Goal: Communication & Community: Participate in discussion

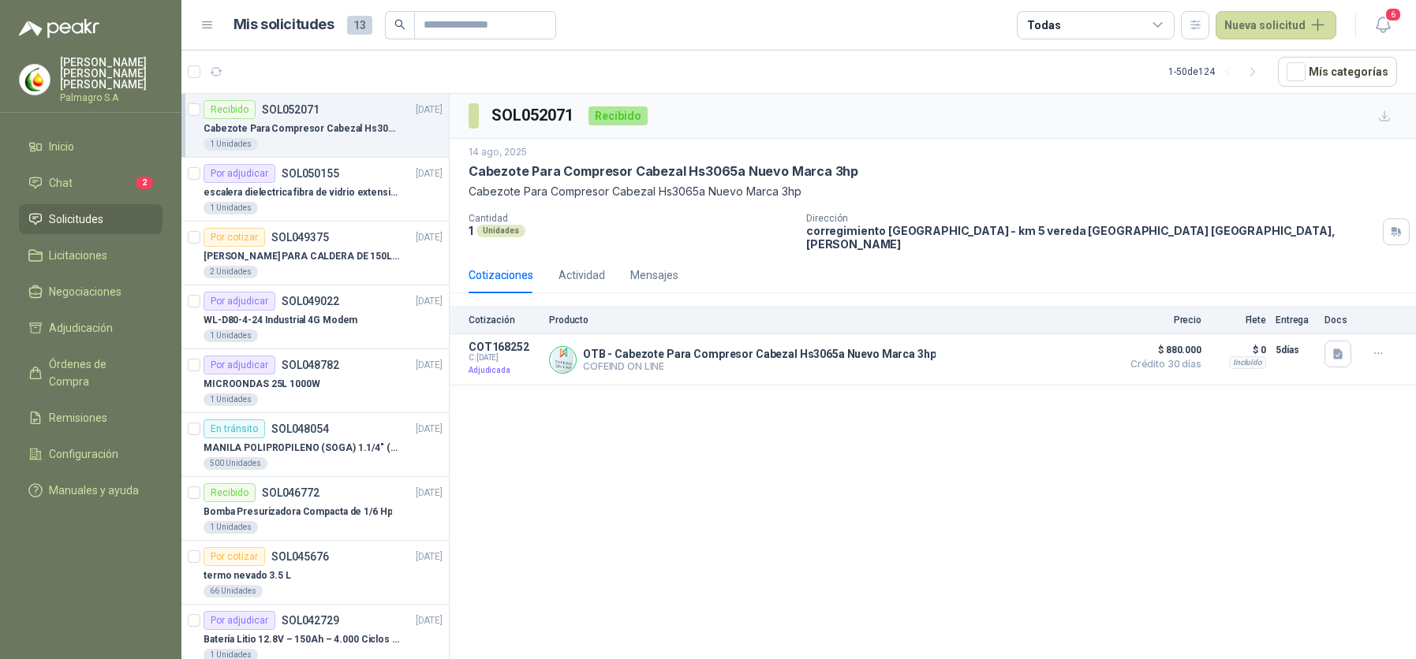
click at [130, 177] on li "Chat 2" at bounding box center [90, 182] width 125 height 17
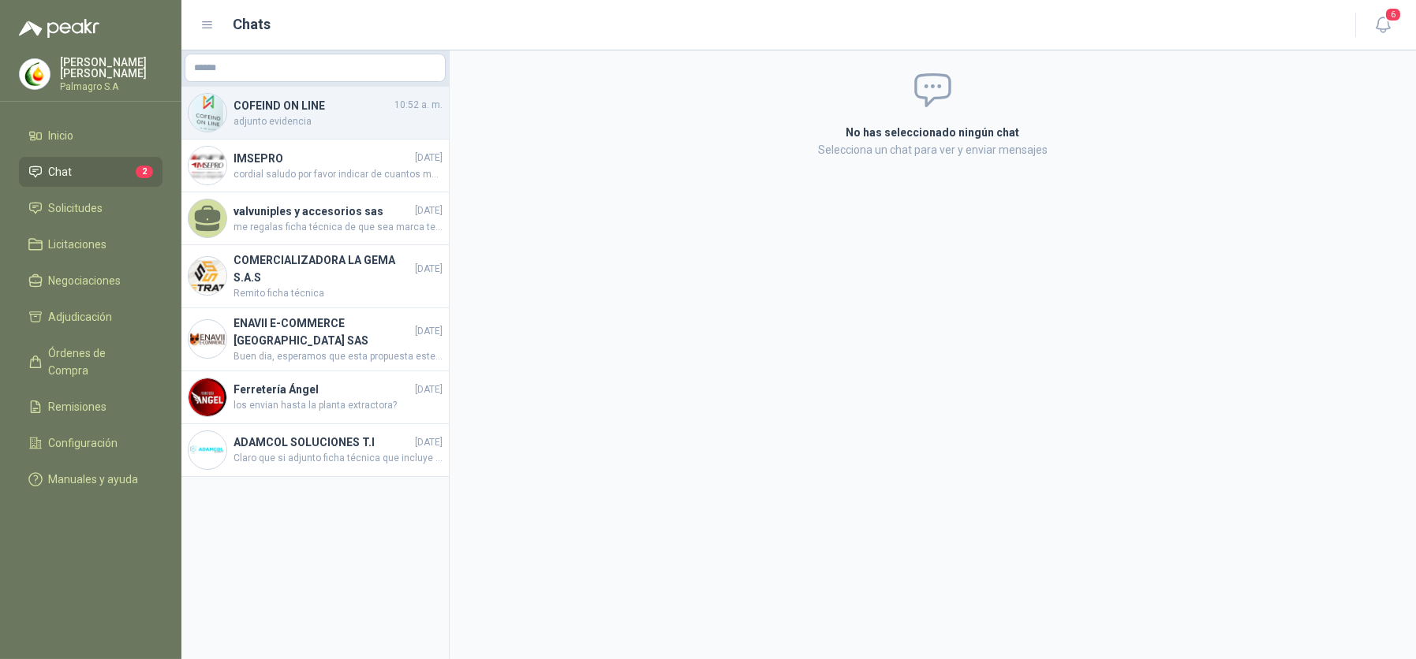
click at [290, 120] on span "adjunto evidencia" at bounding box center [337, 121] width 209 height 15
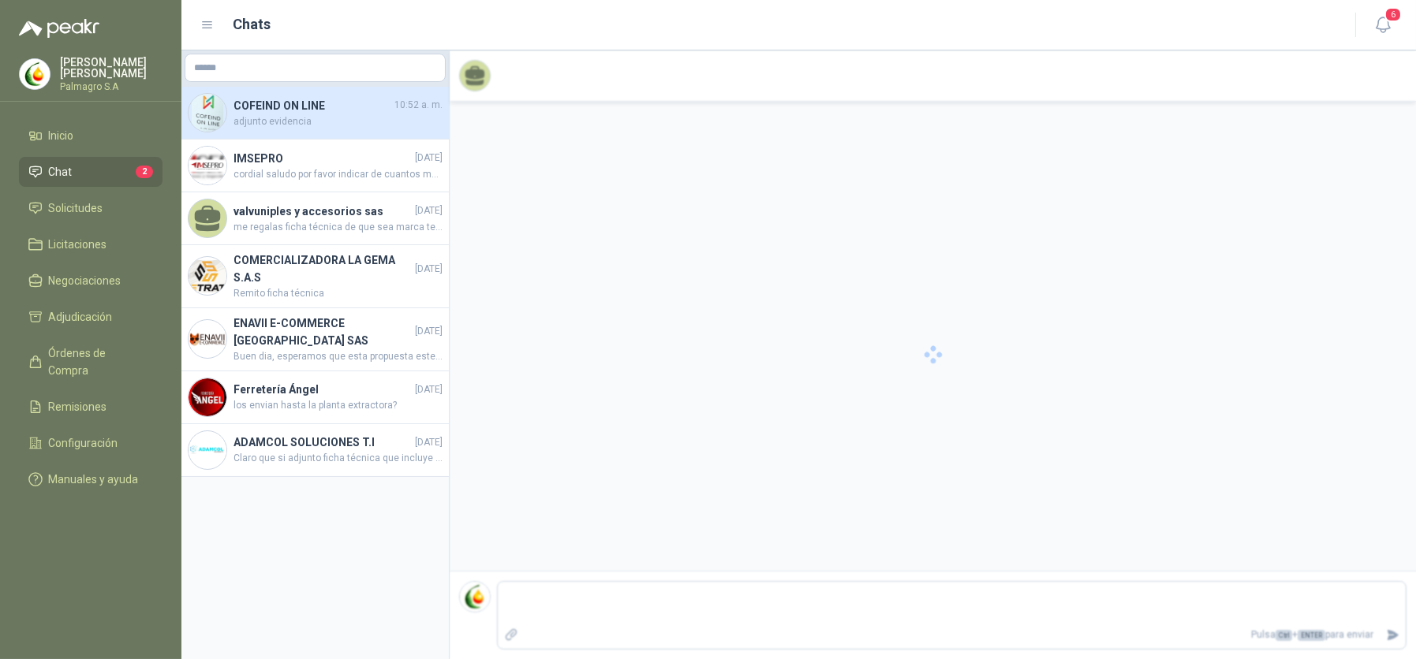
scroll to position [37, 0]
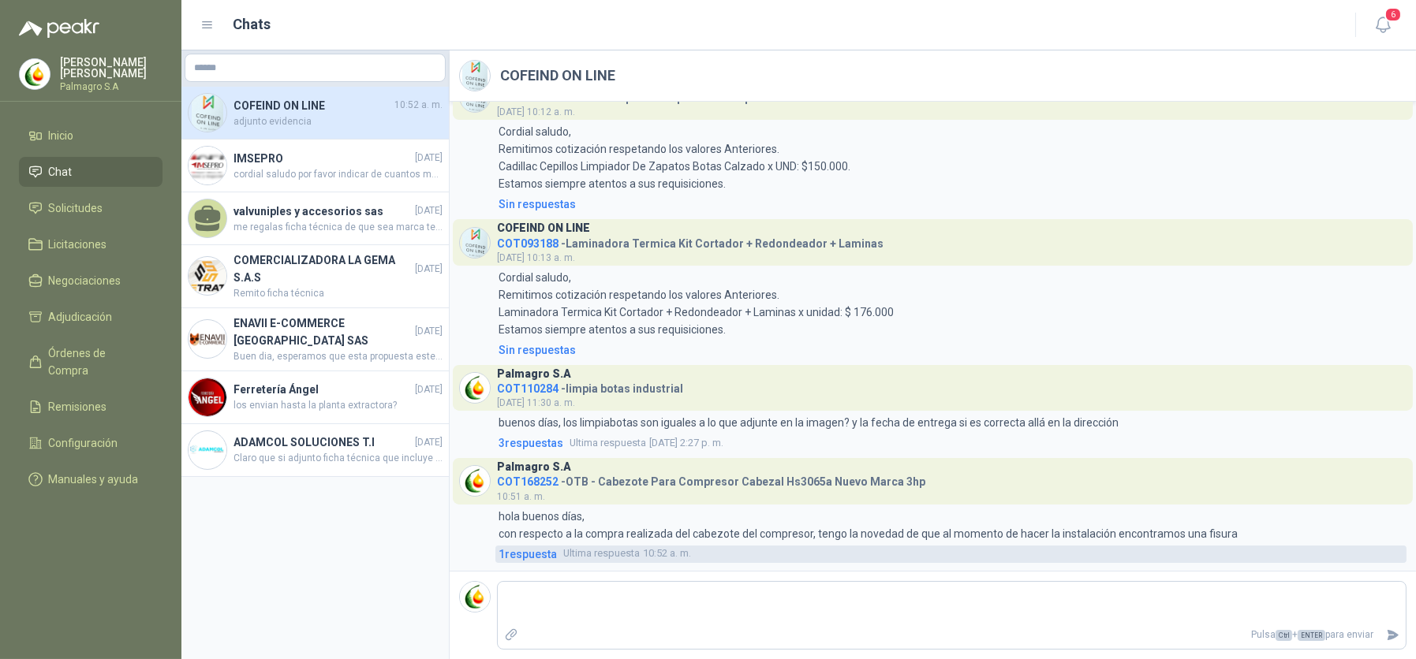
click at [540, 551] on span "1 respuesta" at bounding box center [528, 554] width 58 height 17
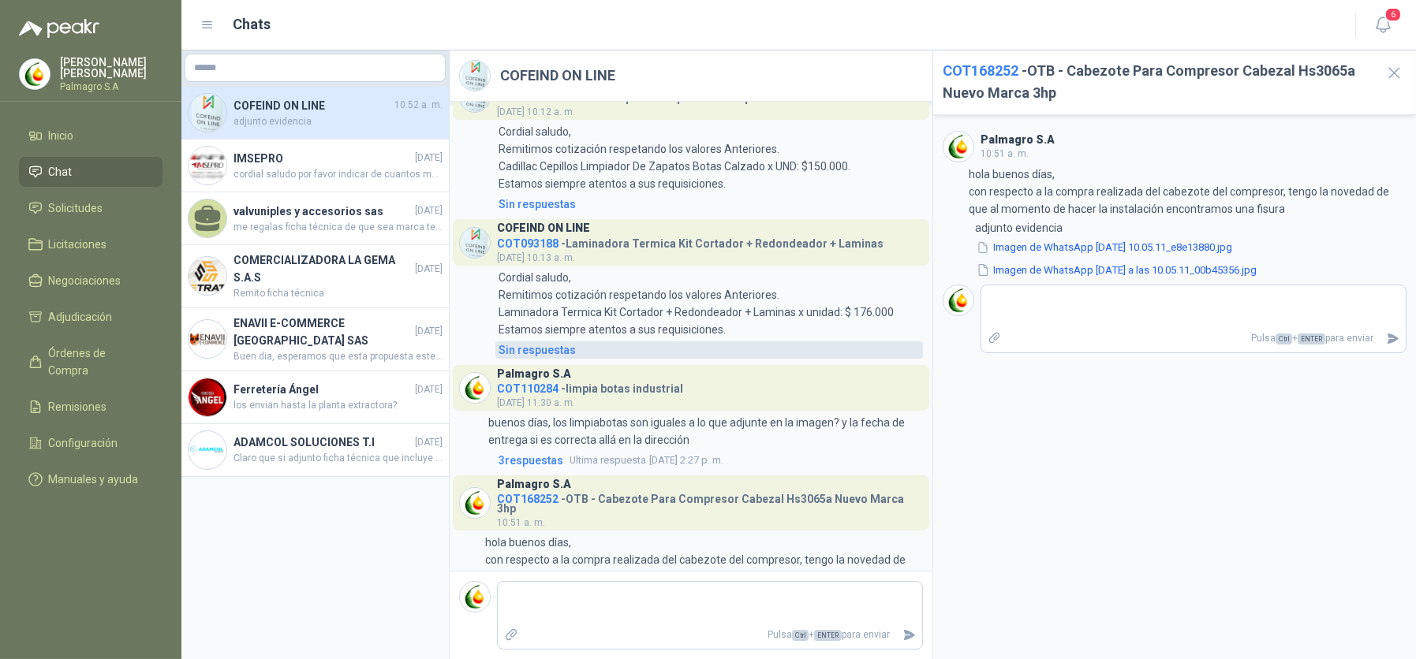
scroll to position [73, 0]
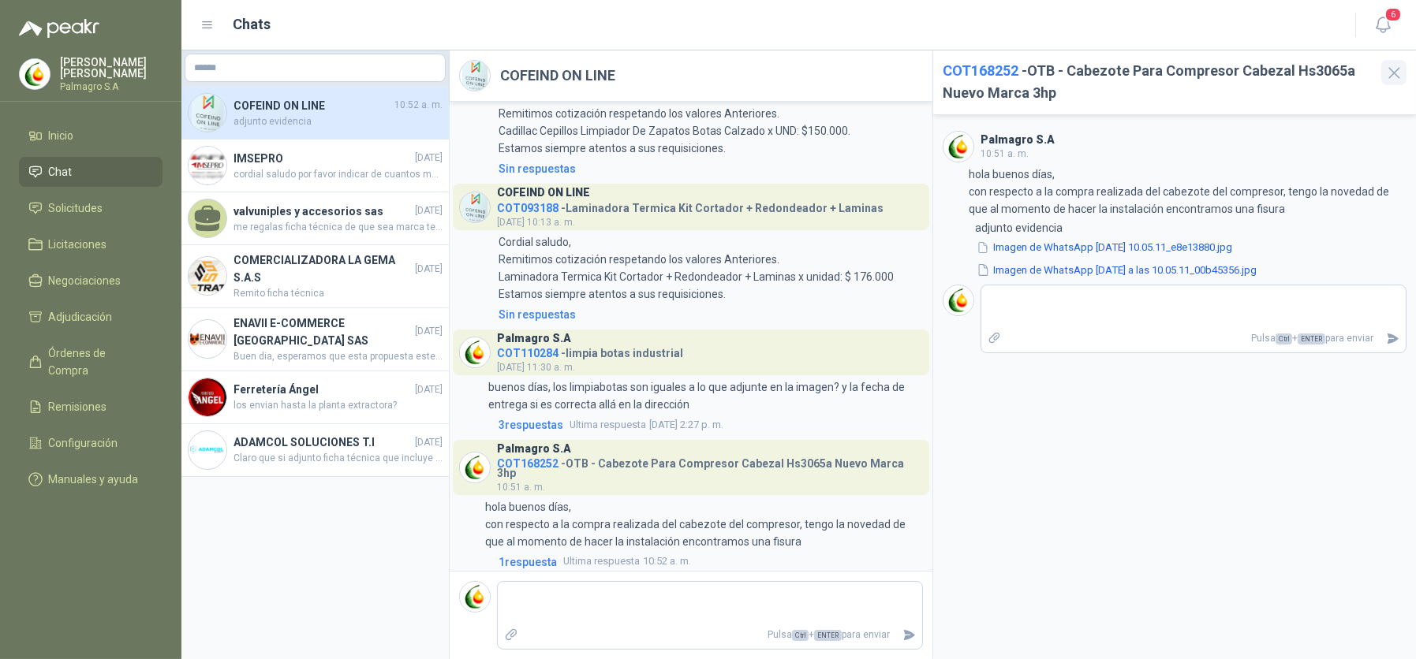
click at [1389, 77] on icon "button" at bounding box center [1394, 73] width 10 height 10
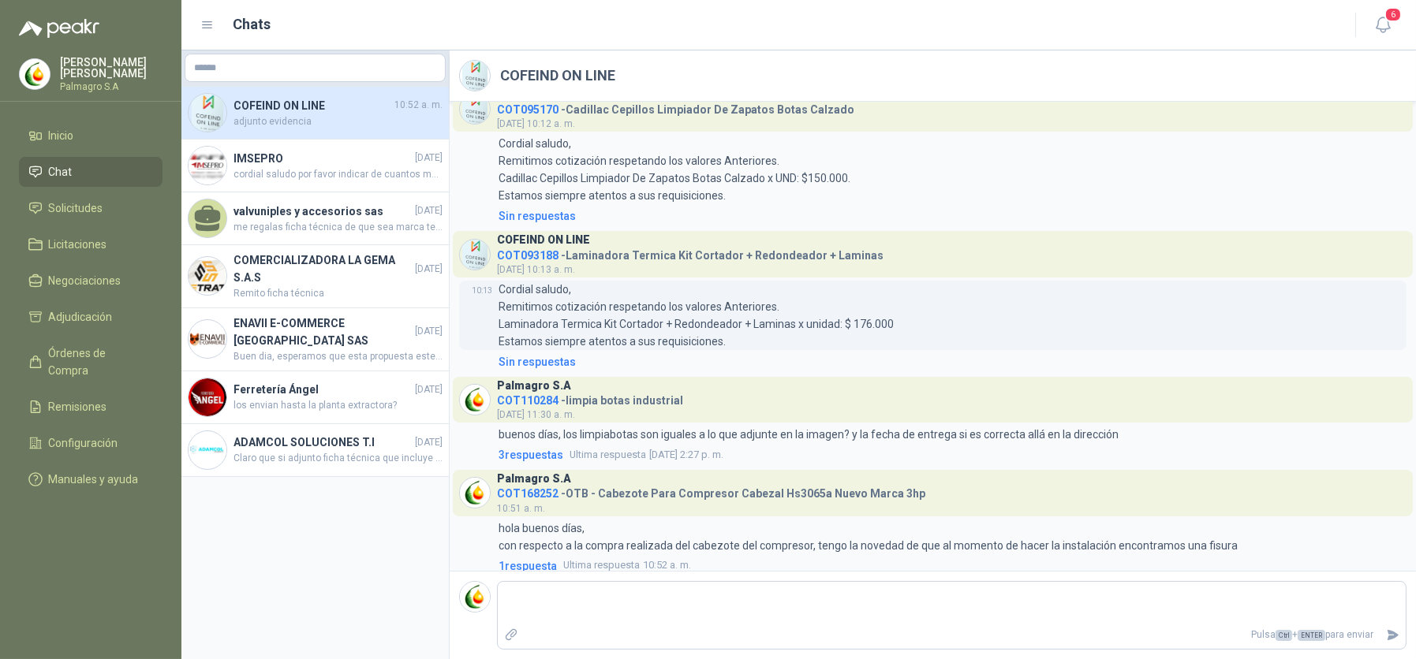
scroll to position [37, 0]
